Goal: Transaction & Acquisition: Purchase product/service

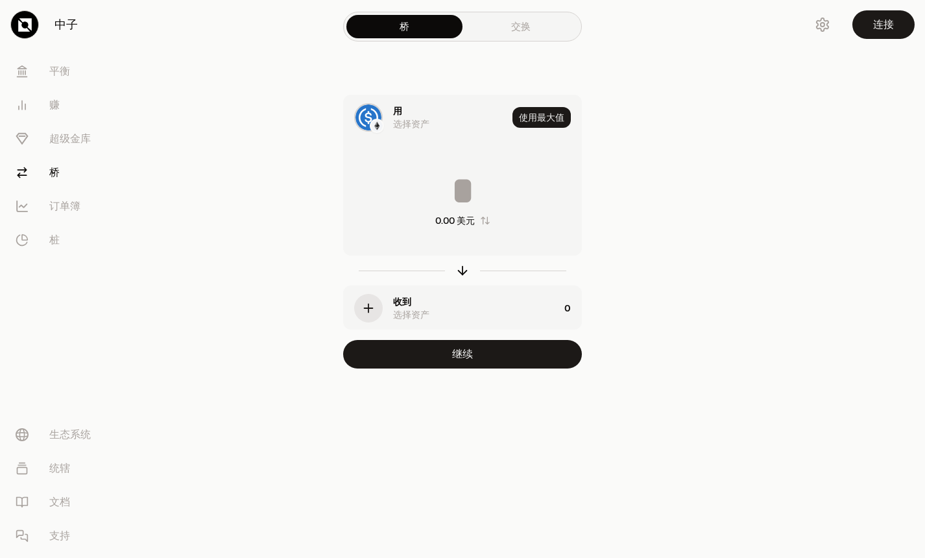
click at [377, 304] on div "button" at bounding box center [368, 308] width 29 height 29
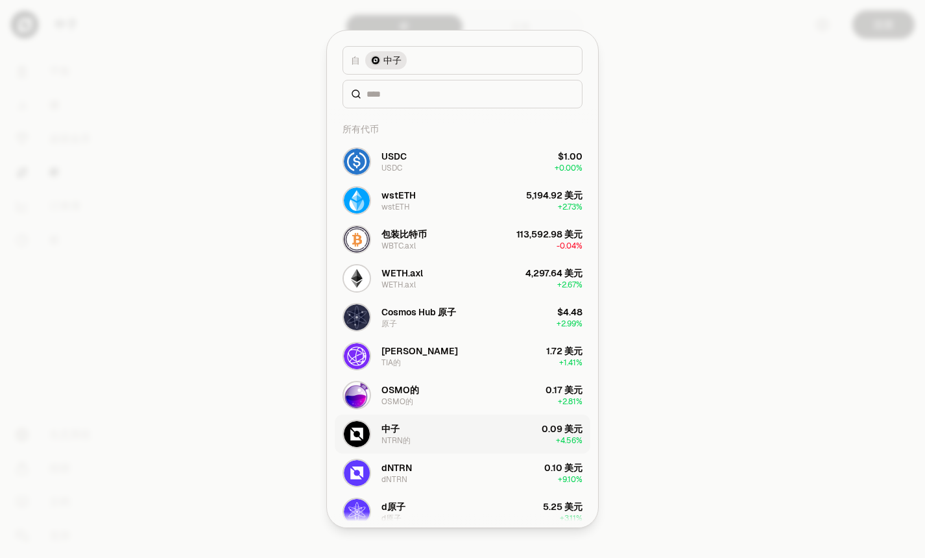
click at [476, 451] on button "中子 NTRN的 0.09 美元 + 4.56%" at bounding box center [463, 433] width 256 height 39
click at [492, 438] on button "中子 NTRN的 0.09 美元 + 4.56%" at bounding box center [463, 433] width 256 height 39
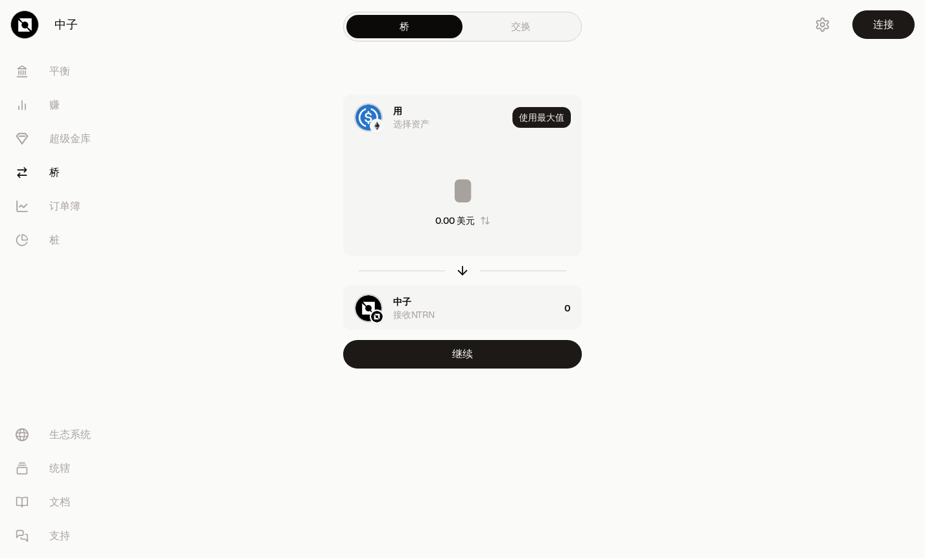
click at [521, 305] on div "中子 接收NTRN" at bounding box center [476, 308] width 166 height 26
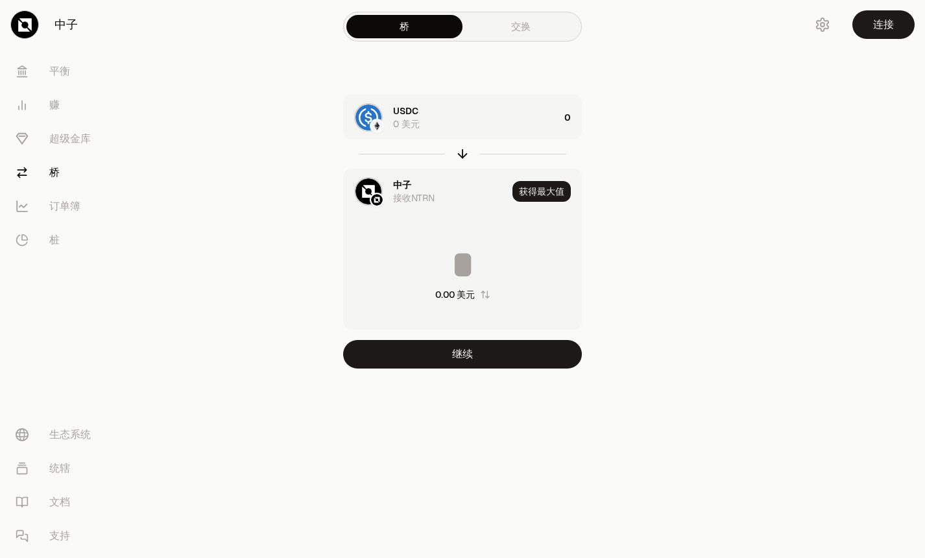
click at [508, 260] on input at bounding box center [462, 264] width 237 height 39
click at [557, 108] on div "USDC 0 美元" at bounding box center [476, 117] width 166 height 26
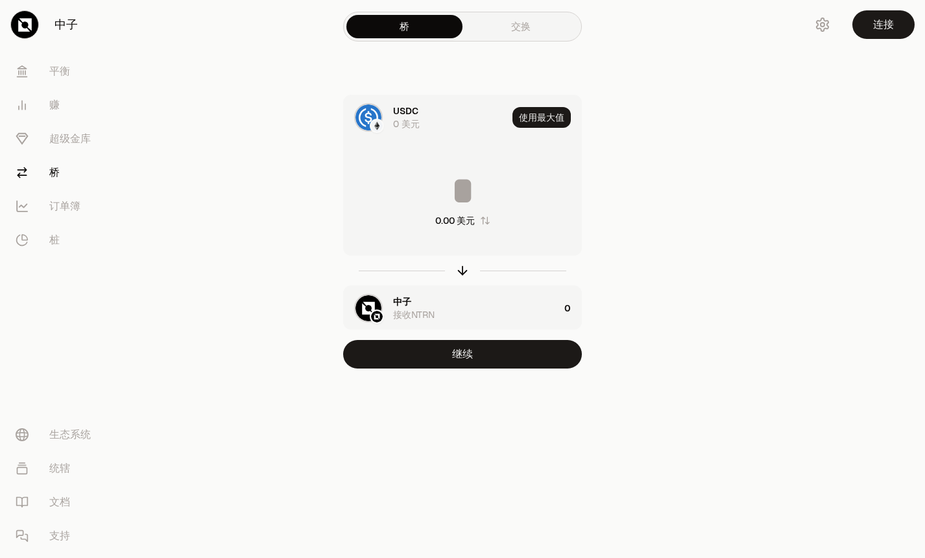
click at [495, 189] on input at bounding box center [462, 190] width 237 height 39
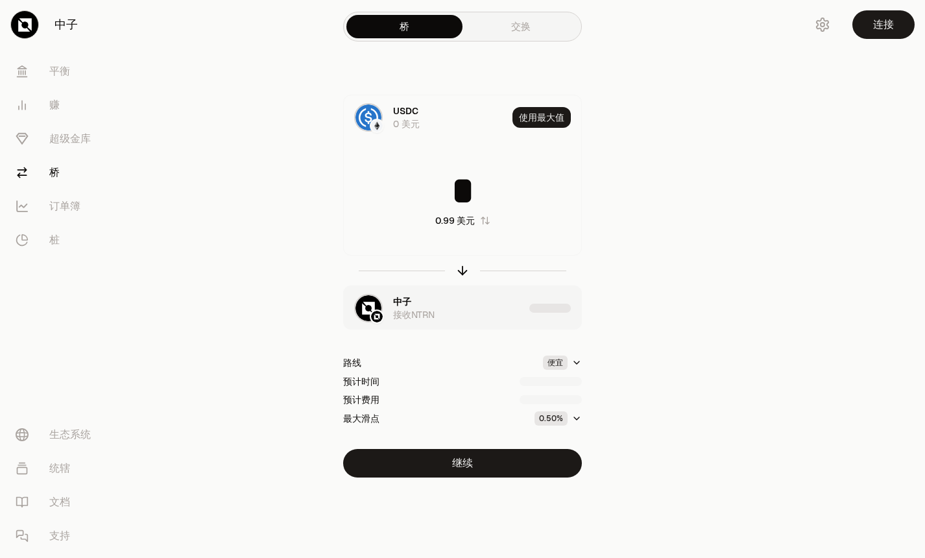
type input "*"
click at [581, 366] on html "中子 [PERSON_NAME] 赚 超级金库 桥 订单簿 桩 生态系统 统辖 文档 支持 桥 交换 USDC 0 美元 使用最大值 * 0.99 美元 中子…" at bounding box center [462, 279] width 925 height 558
click at [634, 324] on html "中子 [PERSON_NAME] 赚 超级金库 桥 订单簿 桩 生态系统 统辖 文档 支持 桥 交换 USDC 0 美元 使用最大值 * 0.99 美元 中子…" at bounding box center [462, 279] width 925 height 558
click at [508, 464] on button "继续" at bounding box center [462, 463] width 239 height 29
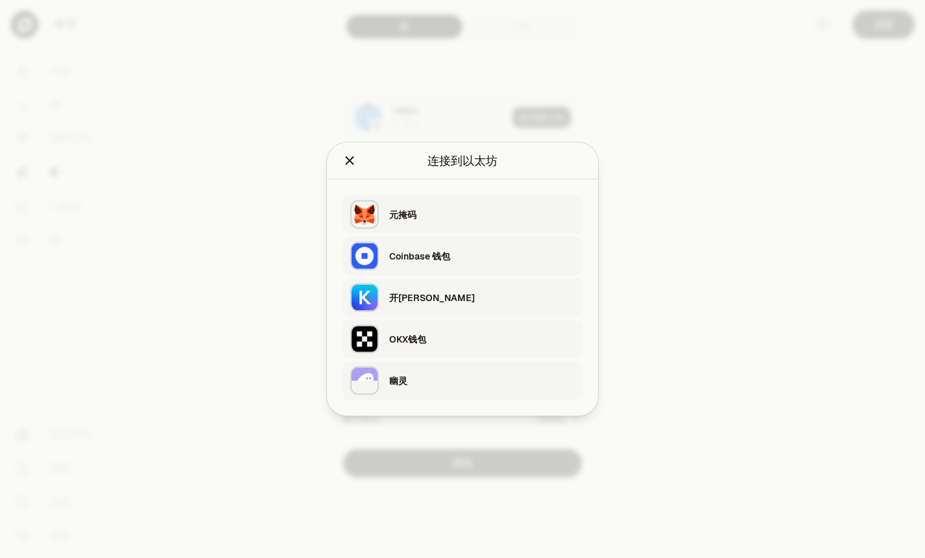
click at [441, 335] on div "OKX钱包" at bounding box center [481, 339] width 185 height 13
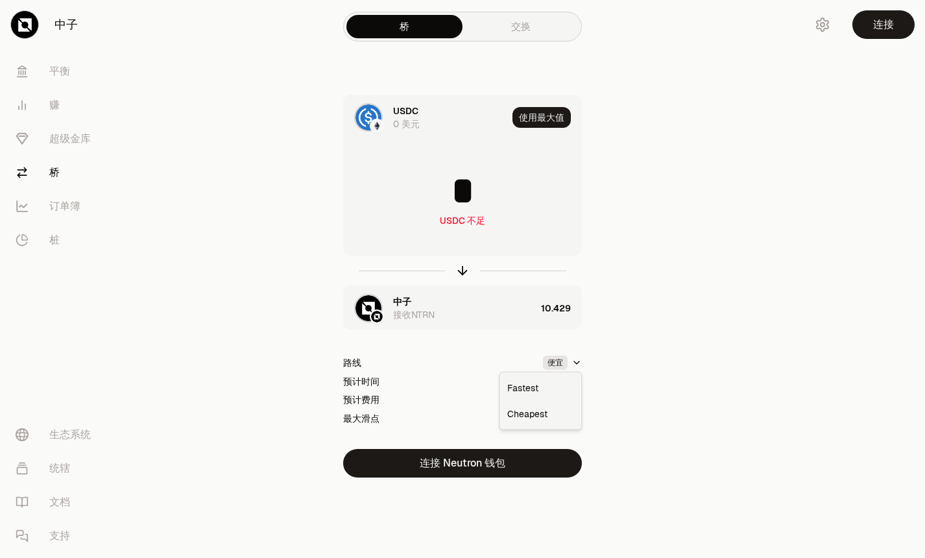
click at [563, 362] on html "中子 [PERSON_NAME] 赚 超级金库 桥 订单簿 桩 生态系统 统辖 文档 支持 桥 交换 USDC 0 美元 使用最大值 * USDC 不足 中子…" at bounding box center [462, 279] width 925 height 558
click at [564, 362] on html "中子 [PERSON_NAME] 赚 超级金库 桥 订单簿 桩 生态系统 统辖 文档 支持 桥 交换 USDC 0 美元 使用最大值 * USDC 不足 中子…" at bounding box center [462, 279] width 925 height 558
click at [573, 414] on icon "button" at bounding box center [576, 418] width 10 height 10
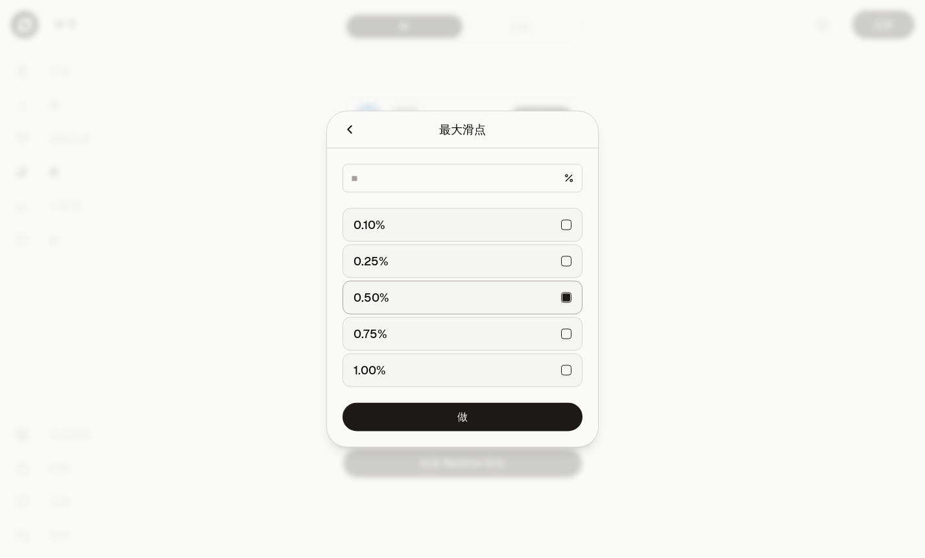
click at [558, 219] on div "0.10%" at bounding box center [462, 225] width 218 height 29
click at [540, 411] on button "做" at bounding box center [462, 417] width 240 height 29
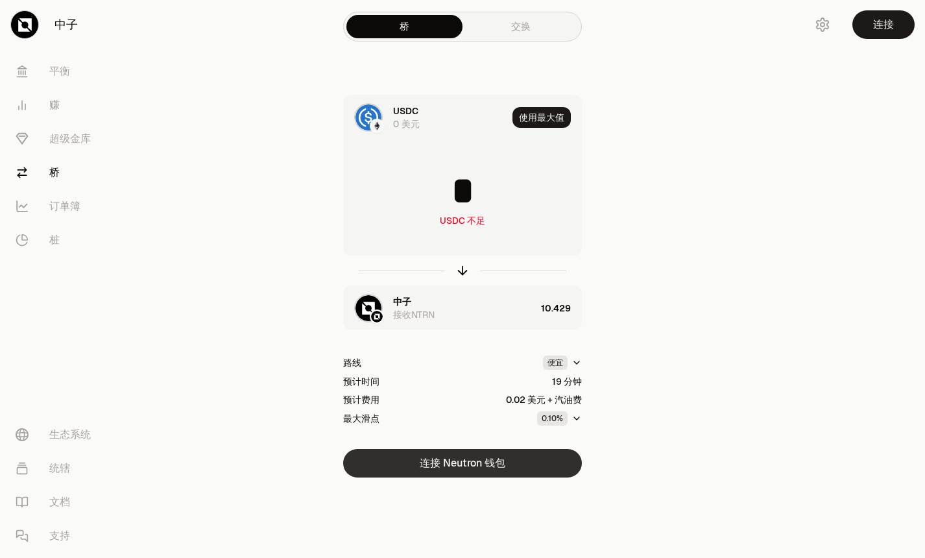
click at [536, 451] on button "连接 Neutron 钱包" at bounding box center [462, 463] width 239 height 29
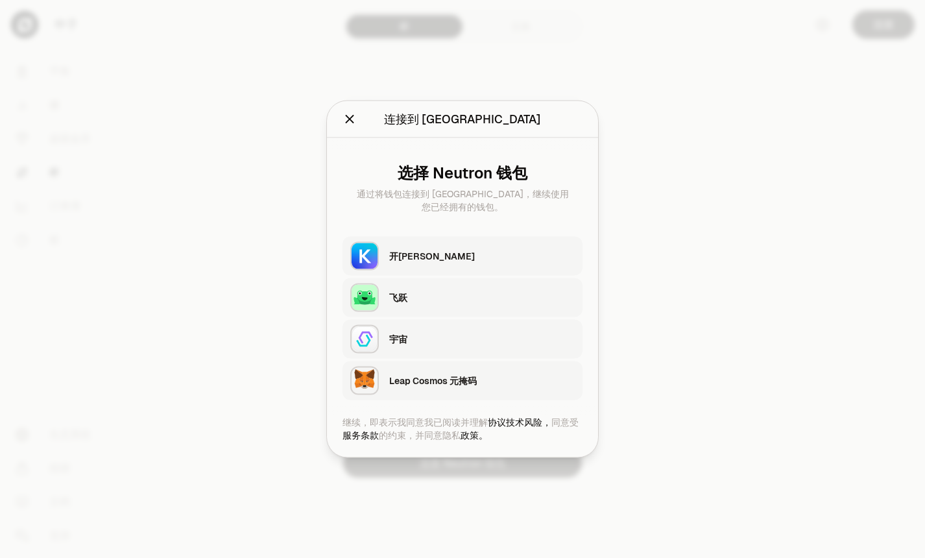
click at [661, 232] on div at bounding box center [462, 279] width 925 height 558
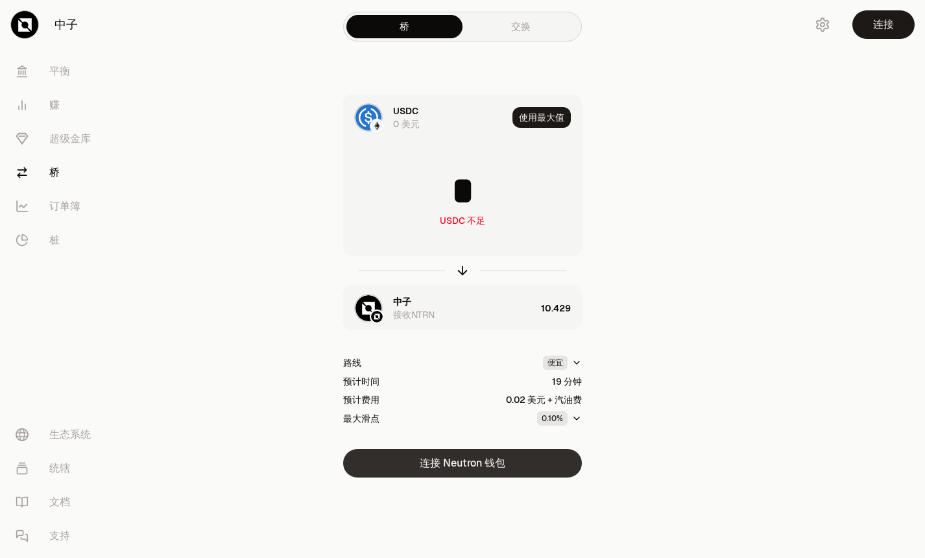
click at [442, 468] on button "连接 Neutron 钱包" at bounding box center [462, 463] width 239 height 29
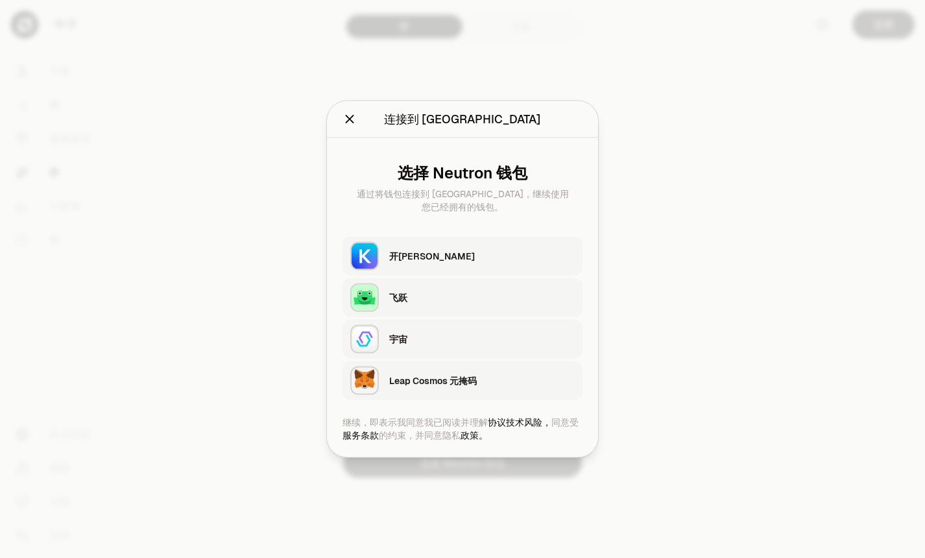
click at [471, 298] on div "飞跃" at bounding box center [481, 297] width 185 height 13
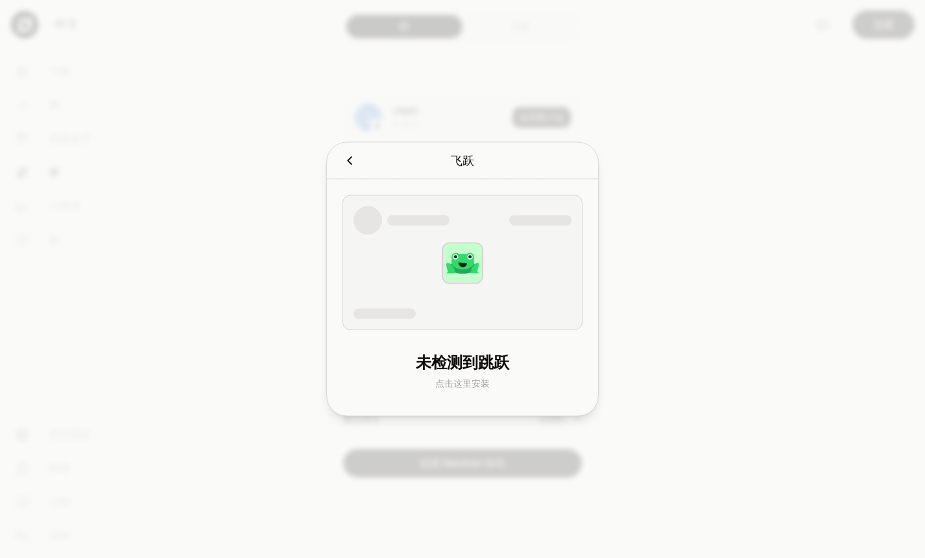
click at [354, 158] on icon "取消" at bounding box center [349, 161] width 14 height 14
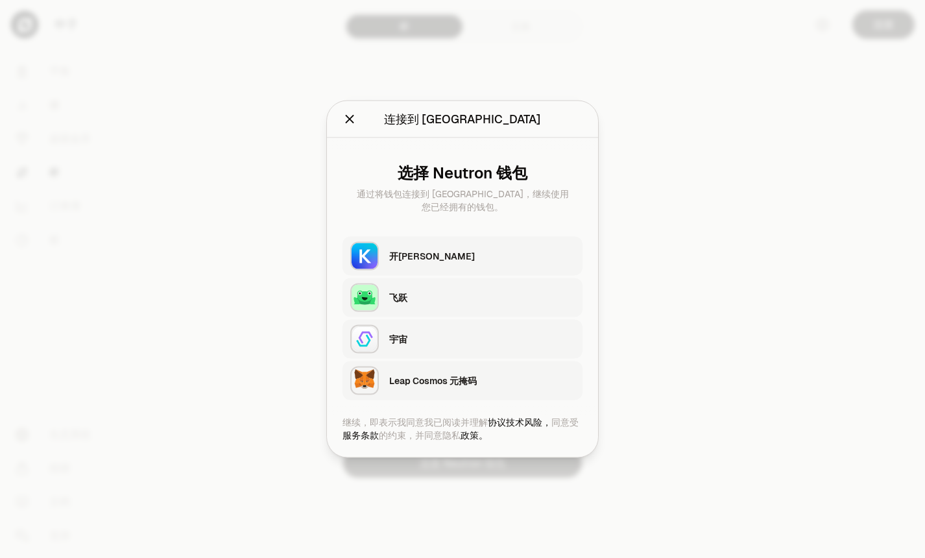
click at [349, 119] on icon "关闭" at bounding box center [350, 119] width 8 height 8
